Goal: Task Accomplishment & Management: Use online tool/utility

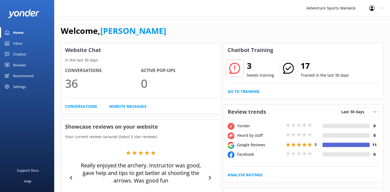
click at [249, 64] on h2 "3" at bounding box center [260, 65] width 27 height 13
click at [23, 33] on div "Home" at bounding box center [18, 32] width 11 height 11
click at [251, 65] on h2 "3" at bounding box center [260, 65] width 27 height 13
click at [254, 76] on p "Needs training" at bounding box center [260, 75] width 27 height 6
click at [245, 92] on link "Go to Training" at bounding box center [244, 92] width 32 height 6
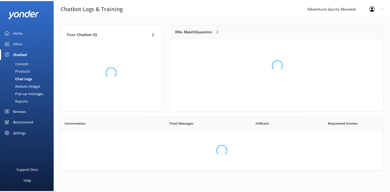
scroll to position [4, 4]
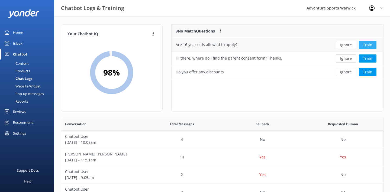
click at [366, 43] on button "Train" at bounding box center [368, 45] width 18 height 8
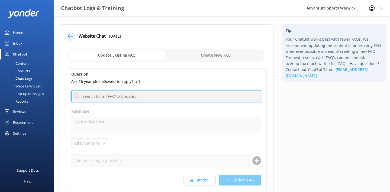
click at [80, 96] on input "text" at bounding box center [166, 96] width 190 height 12
click at [84, 97] on input "text" at bounding box center [166, 96] width 190 height 12
click at [91, 95] on input "text" at bounding box center [166, 96] width 190 height 12
click at [88, 99] on input "text" at bounding box center [166, 96] width 190 height 12
type input "c"
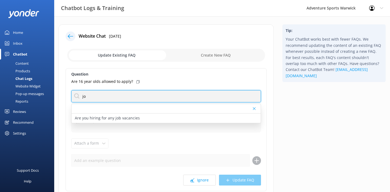
type input "j"
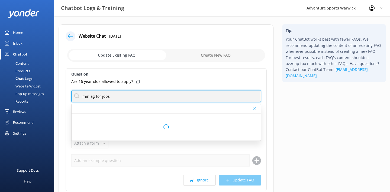
click at [94, 96] on input "min ag for jobs" at bounding box center [166, 96] width 190 height 12
click at [112, 96] on input "min age for jobs" at bounding box center [166, 96] width 190 height 12
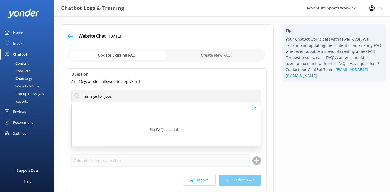
click at [129, 81] on p "Are 16 year olds allowed to apply?" at bounding box center [102, 82] width 62 height 6
click at [123, 81] on p "Are 16 year olds allowed to apply?" at bounding box center [102, 82] width 62 height 6
click at [254, 108] on icon at bounding box center [254, 108] width 3 height 3
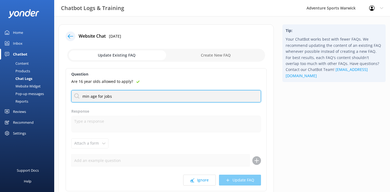
click at [132, 98] on input "min age for jobs" at bounding box center [166, 96] width 190 height 12
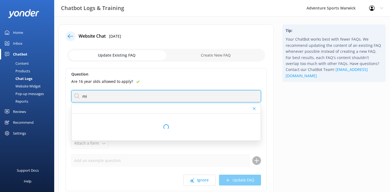
type input "m"
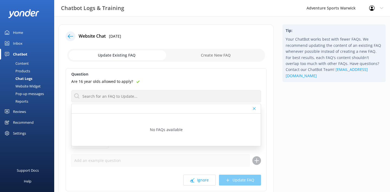
click at [71, 37] on icon at bounding box center [70, 36] width 5 height 5
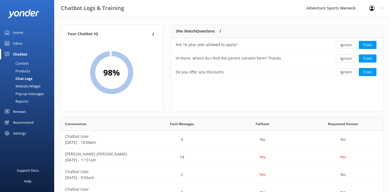
click at [19, 33] on div "Home" at bounding box center [18, 32] width 10 height 11
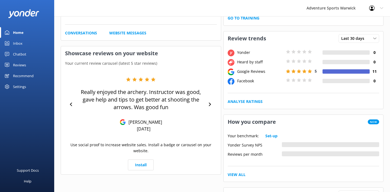
scroll to position [75, 0]
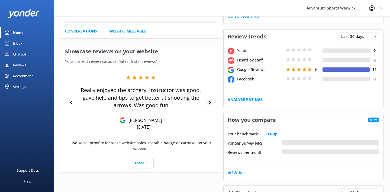
click at [211, 101] on icon at bounding box center [210, 103] width 4 height 4
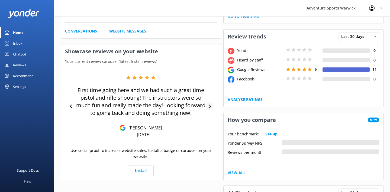
click at [211, 101] on div "First time going here and we had such a great time pistol and rifle shooting! T…" at bounding box center [141, 106] width 152 height 62
click at [209, 105] on icon at bounding box center [210, 107] width 4 height 4
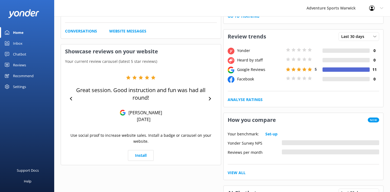
click at [211, 105] on div "Great session. Good instruction and fun was had all round! [PERSON_NAME] [DATE]" at bounding box center [141, 98] width 152 height 47
click at [209, 98] on icon at bounding box center [210, 99] width 4 height 4
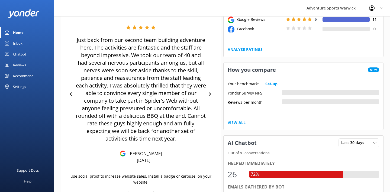
scroll to position [79, 0]
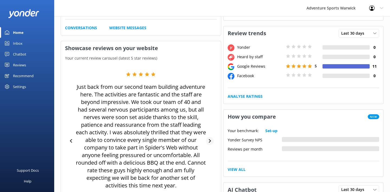
click at [209, 140] on icon at bounding box center [210, 141] width 4 height 4
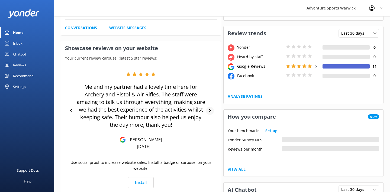
click at [209, 108] on div at bounding box center [210, 111] width 8 height 8
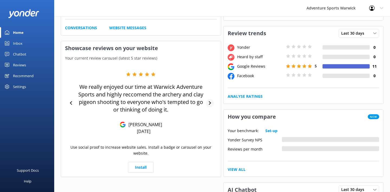
click at [208, 100] on div at bounding box center [210, 103] width 8 height 8
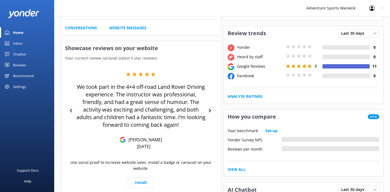
click at [210, 102] on div "We took part in the 4×4 off-road Land Rover Driving experience. The instructor …" at bounding box center [141, 111] width 152 height 78
click at [210, 110] on icon at bounding box center [210, 111] width 2 height 4
